Goal: Transaction & Acquisition: Download file/media

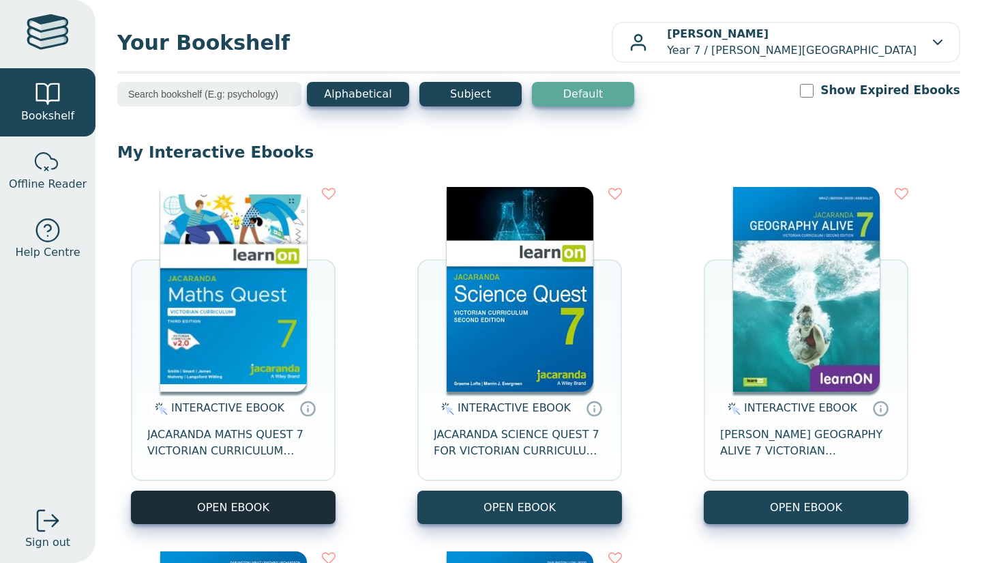
click at [278, 494] on button "OPEN EBOOK" at bounding box center [233, 506] width 205 height 33
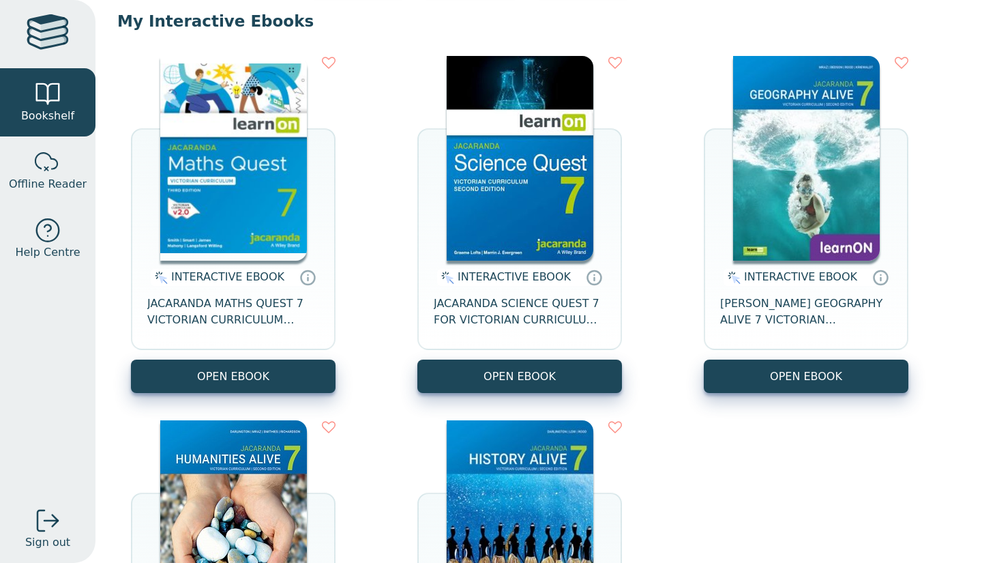
scroll to position [132, 0]
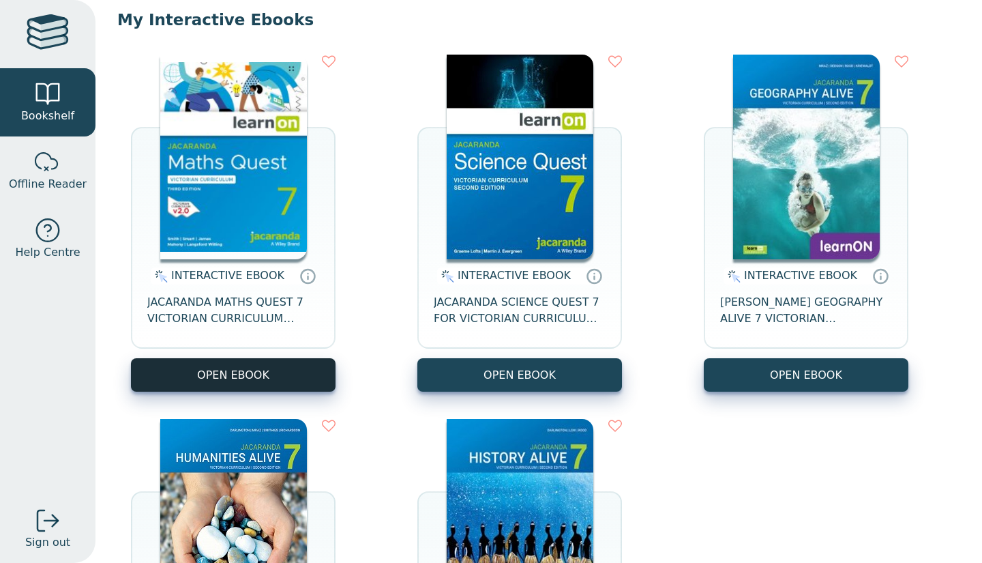
click at [271, 368] on button "OPEN EBOOK" at bounding box center [233, 374] width 205 height 33
click at [250, 375] on button "OPEN EBOOK" at bounding box center [233, 374] width 205 height 33
click at [255, 379] on button "OPEN EBOOK" at bounding box center [233, 374] width 205 height 33
